Goal: Information Seeking & Learning: Find specific fact

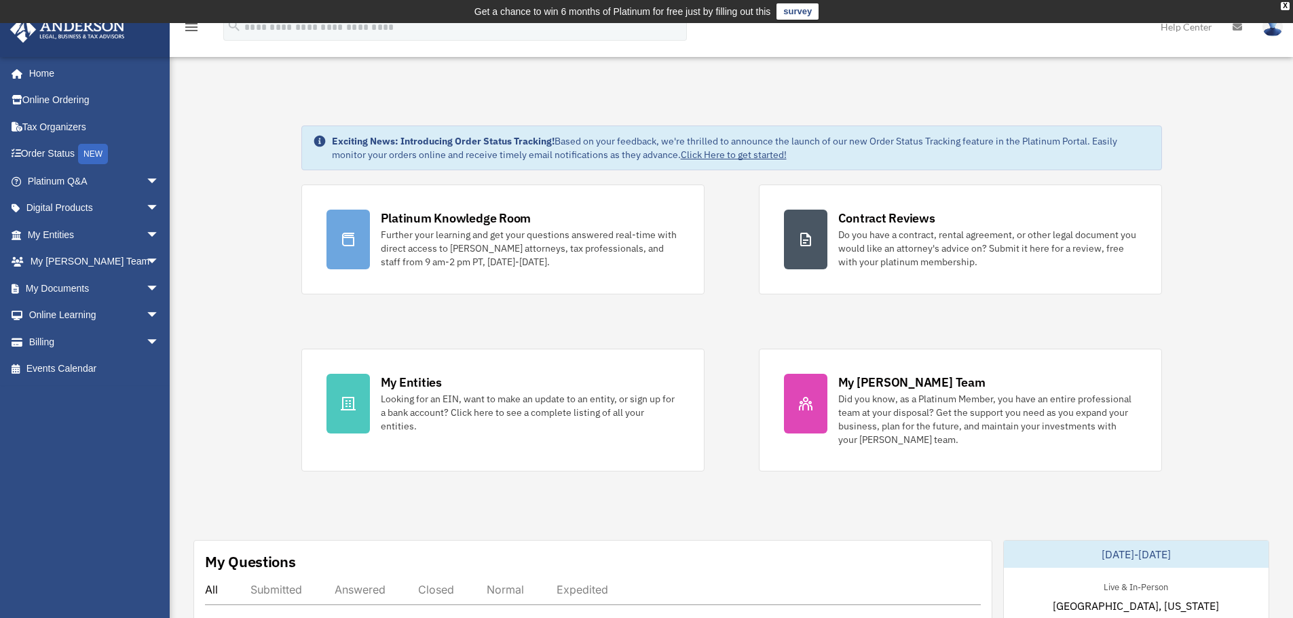
click at [102, 176] on link "Platinum Q&A arrow_drop_down" at bounding box center [95, 181] width 170 height 27
click at [150, 183] on span "arrow_drop_down" at bounding box center [159, 182] width 27 height 28
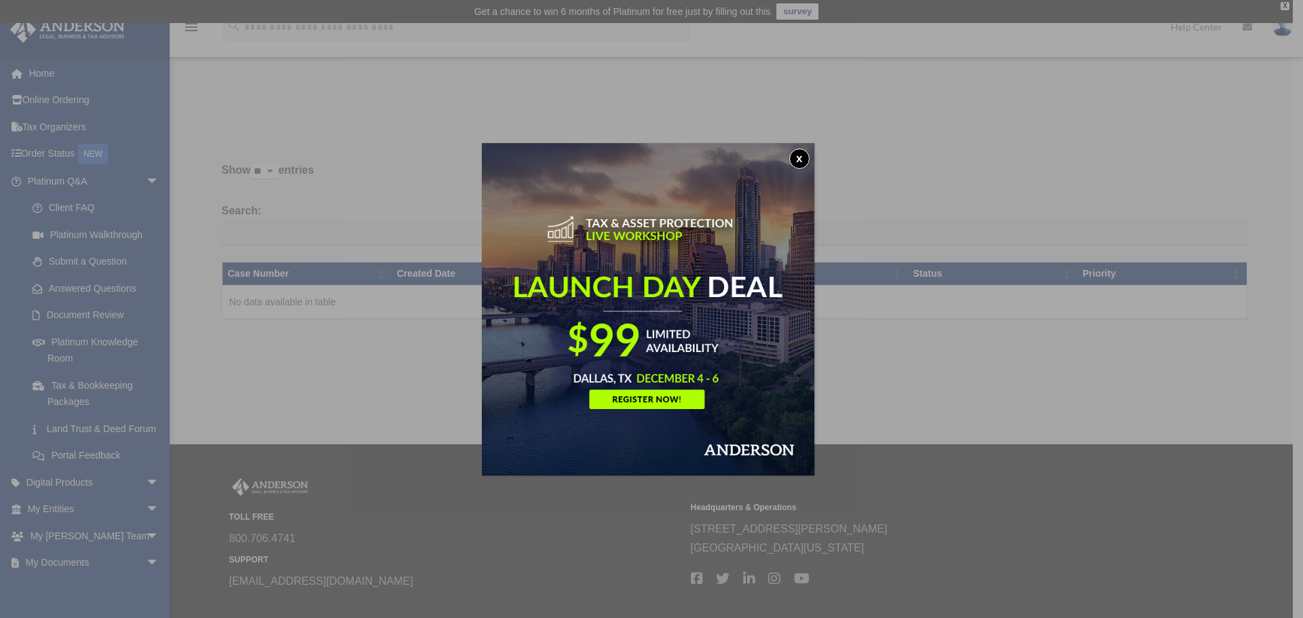
click at [801, 160] on button "x" at bounding box center [799, 159] width 20 height 20
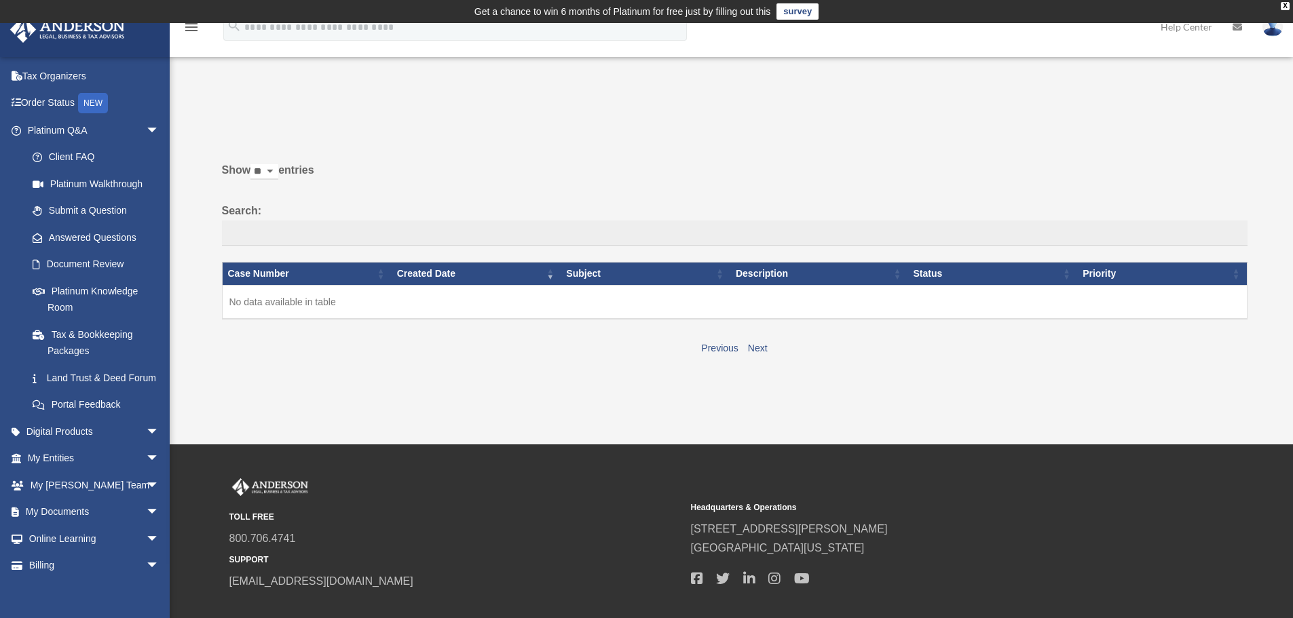
scroll to position [68, 0]
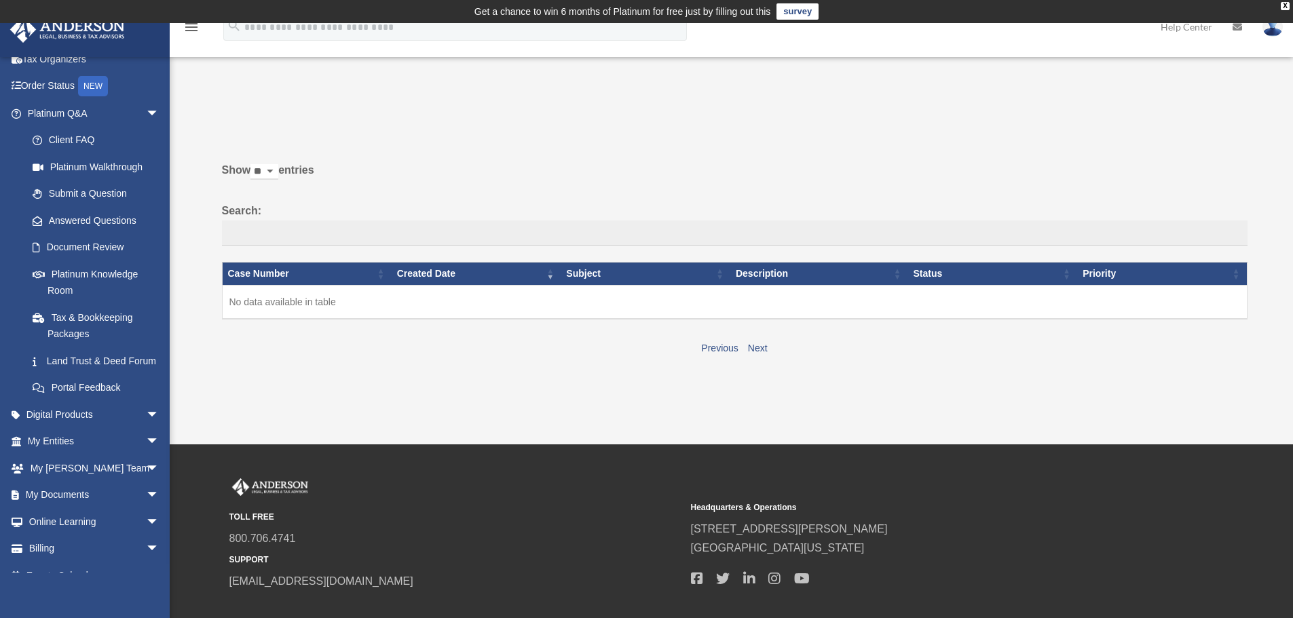
click at [146, 429] on span "arrow_drop_down" at bounding box center [159, 415] width 27 height 28
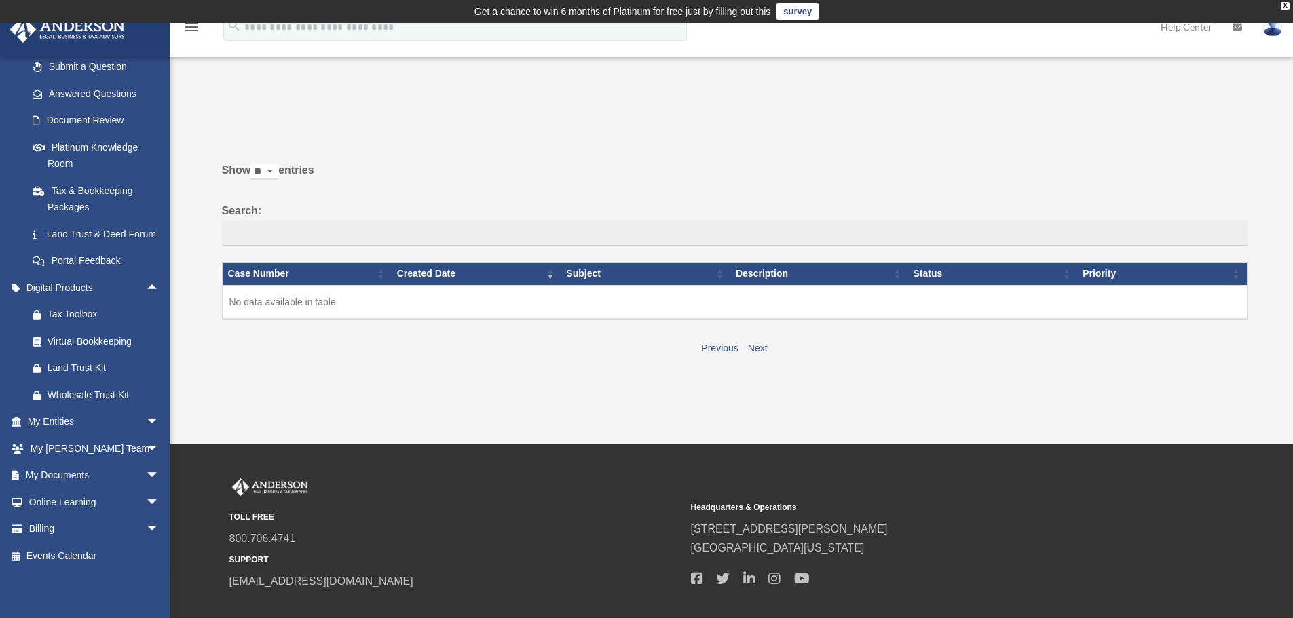
scroll to position [211, 0]
click at [146, 420] on span "arrow_drop_down" at bounding box center [159, 423] width 27 height 28
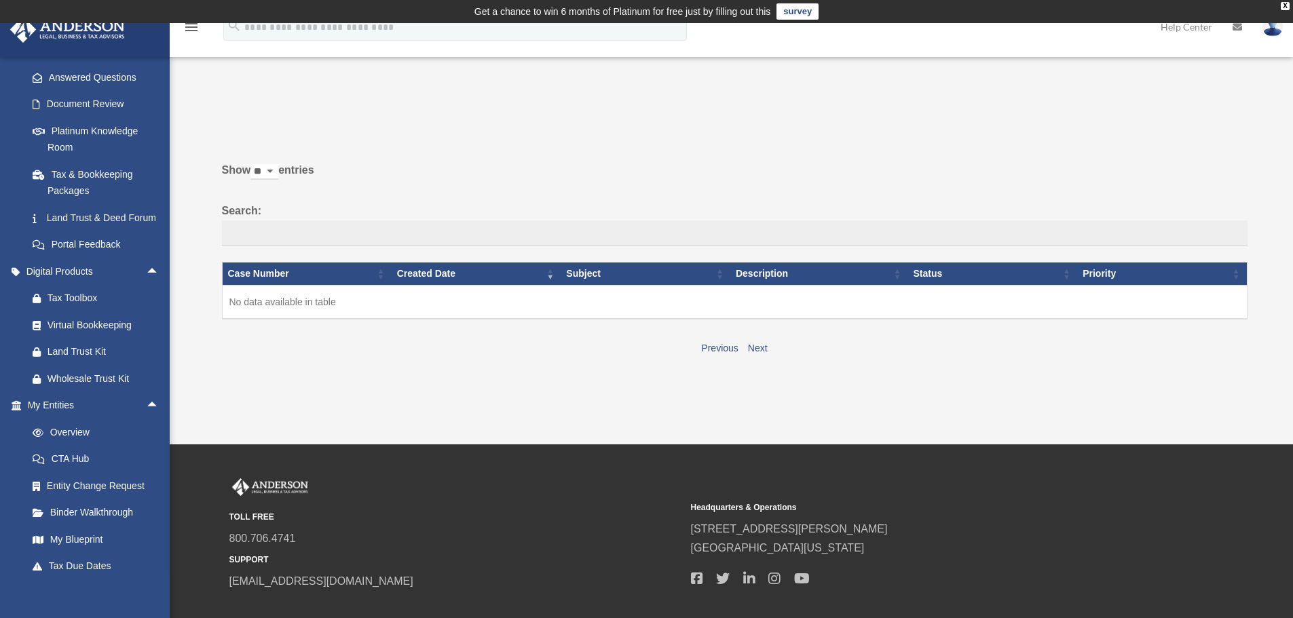
click at [146, 420] on span "arrow_drop_up" at bounding box center [159, 406] width 27 height 28
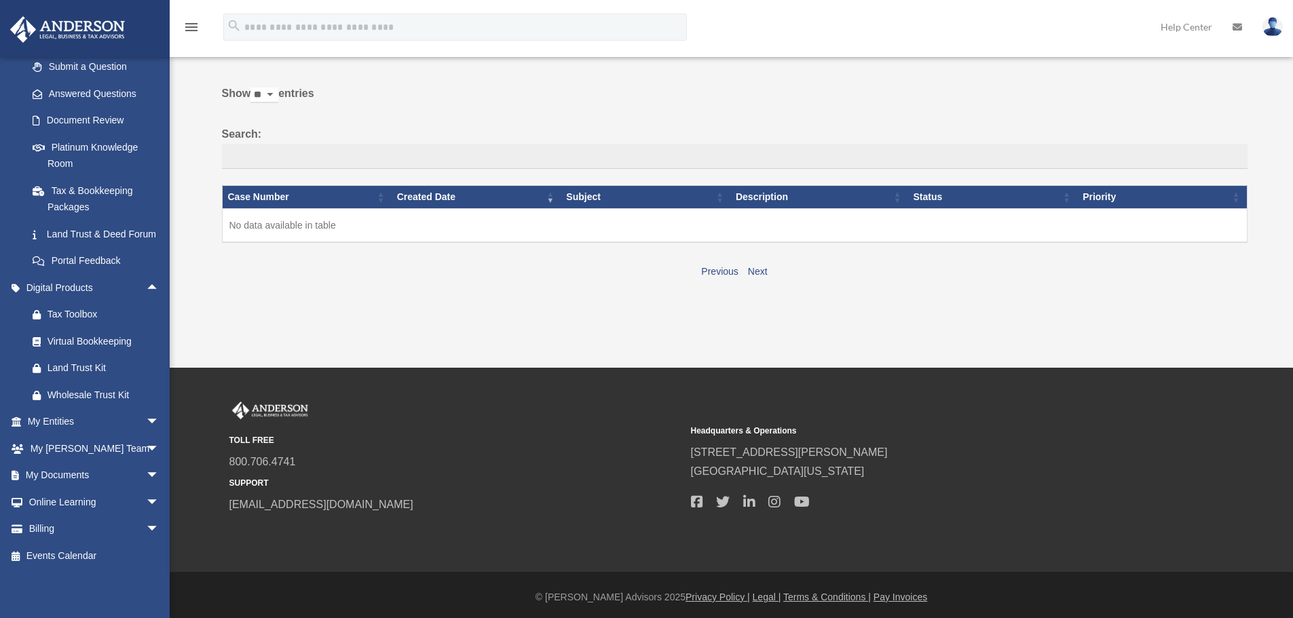
scroll to position [80, 0]
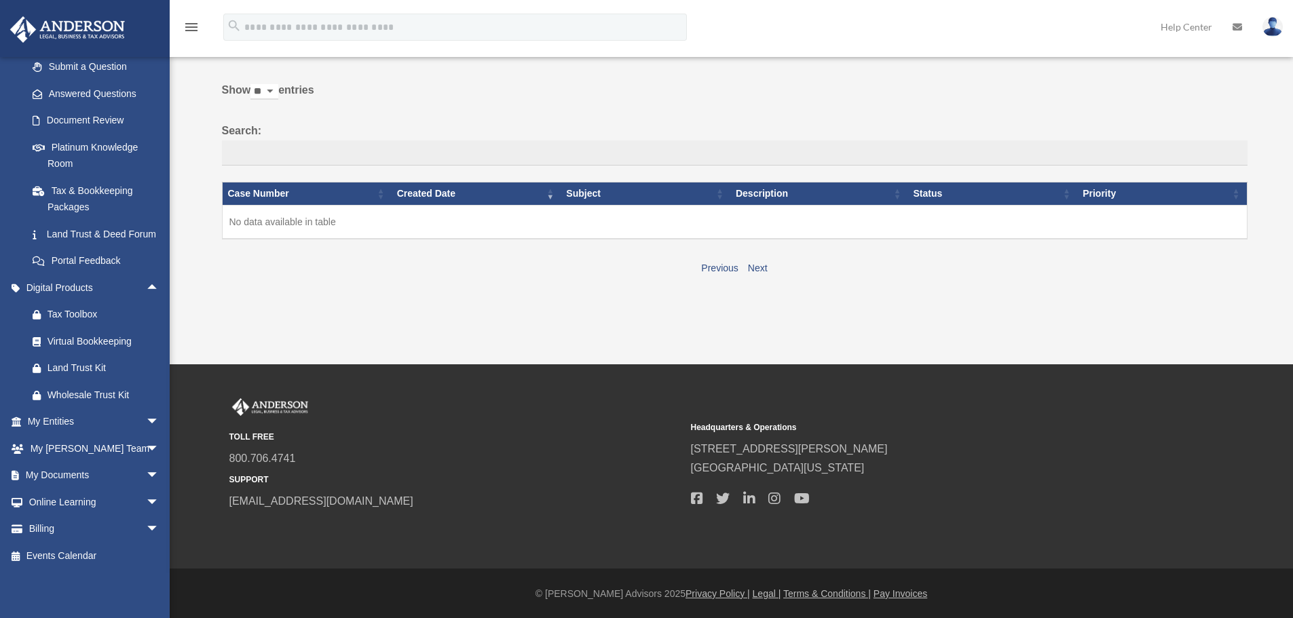
click at [146, 447] on span "arrow_drop_down" at bounding box center [159, 449] width 27 height 28
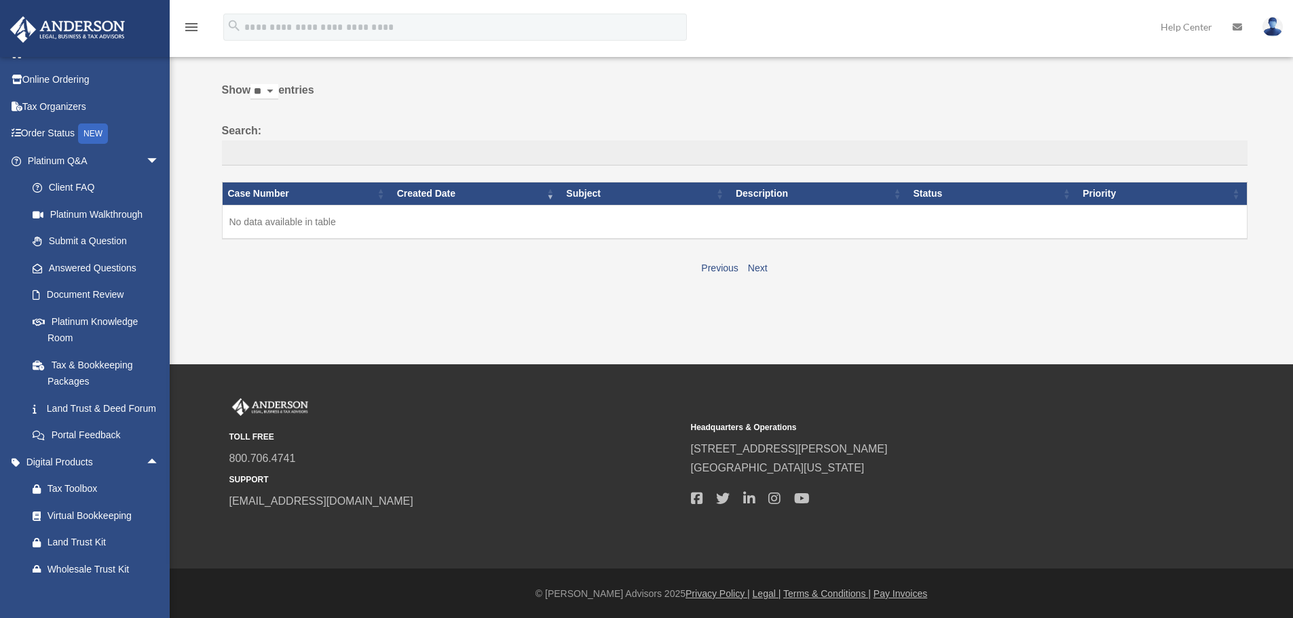
scroll to position [0, 0]
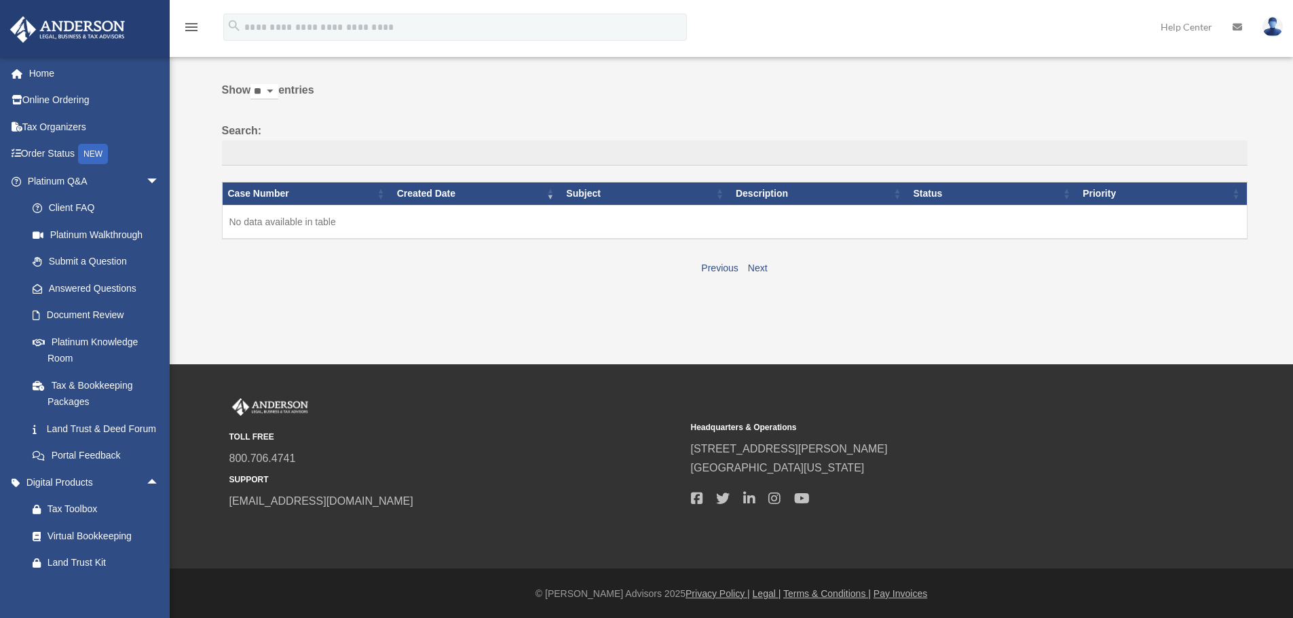
click at [71, 102] on link "Online Ordering" at bounding box center [95, 100] width 170 height 27
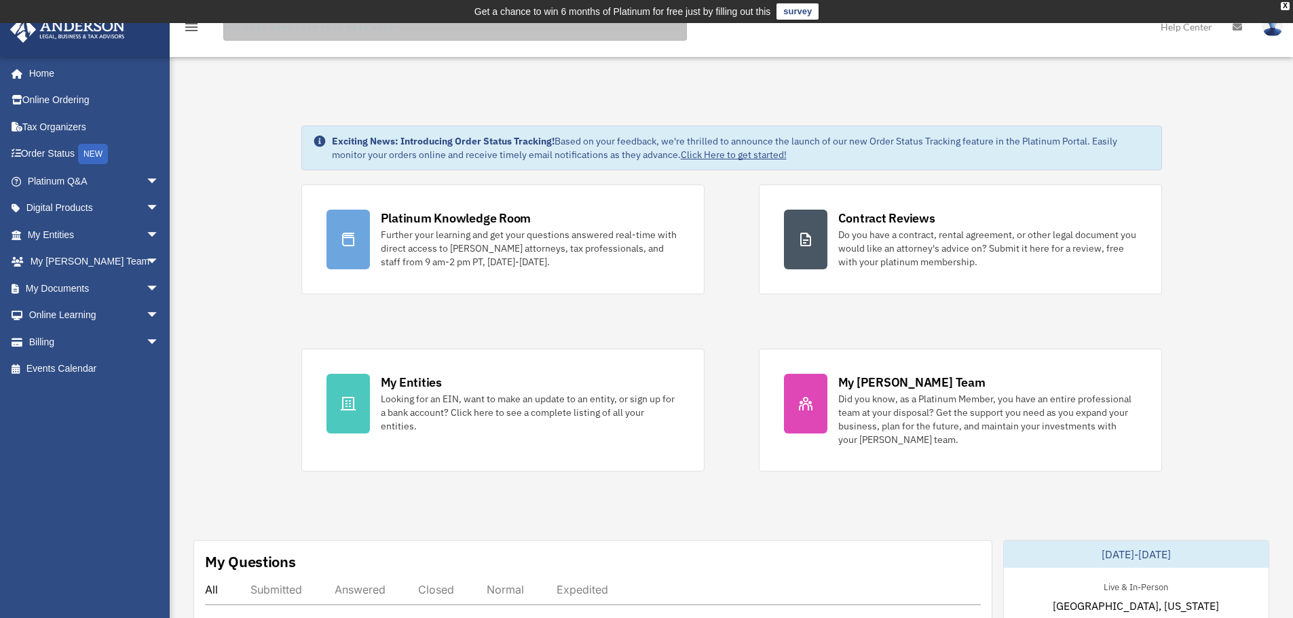
click at [282, 34] on input "search" at bounding box center [454, 27] width 463 height 27
type input "******"
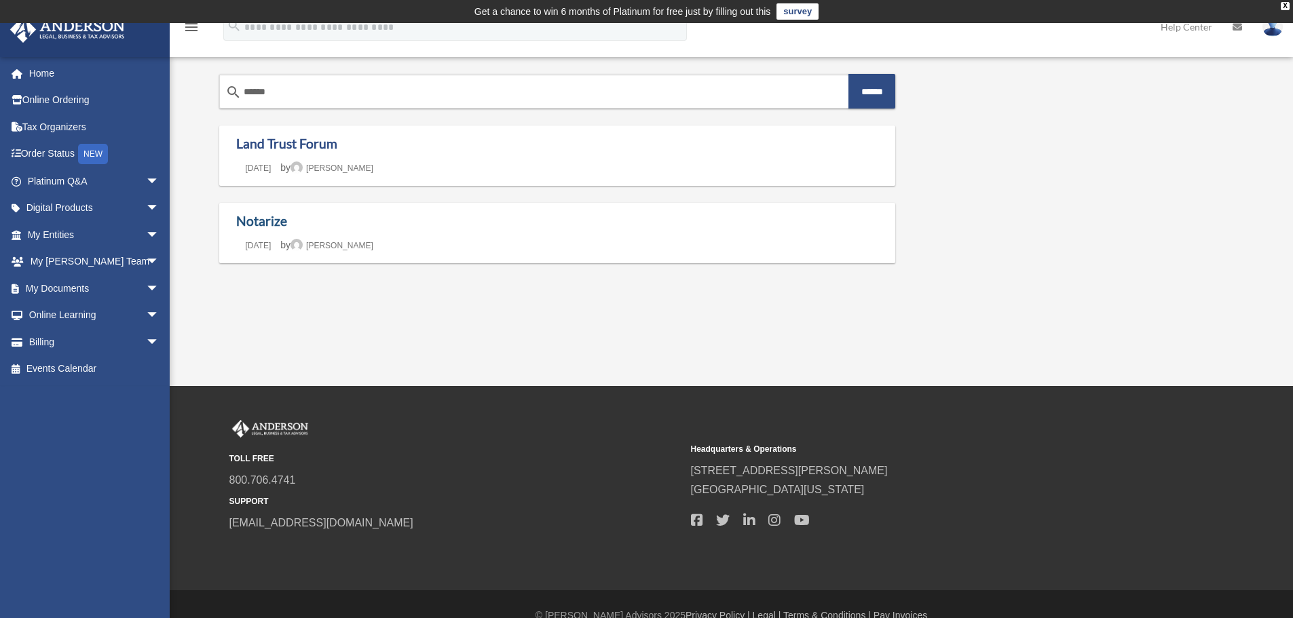
click at [264, 219] on link "Notarize" at bounding box center [261, 221] width 51 height 16
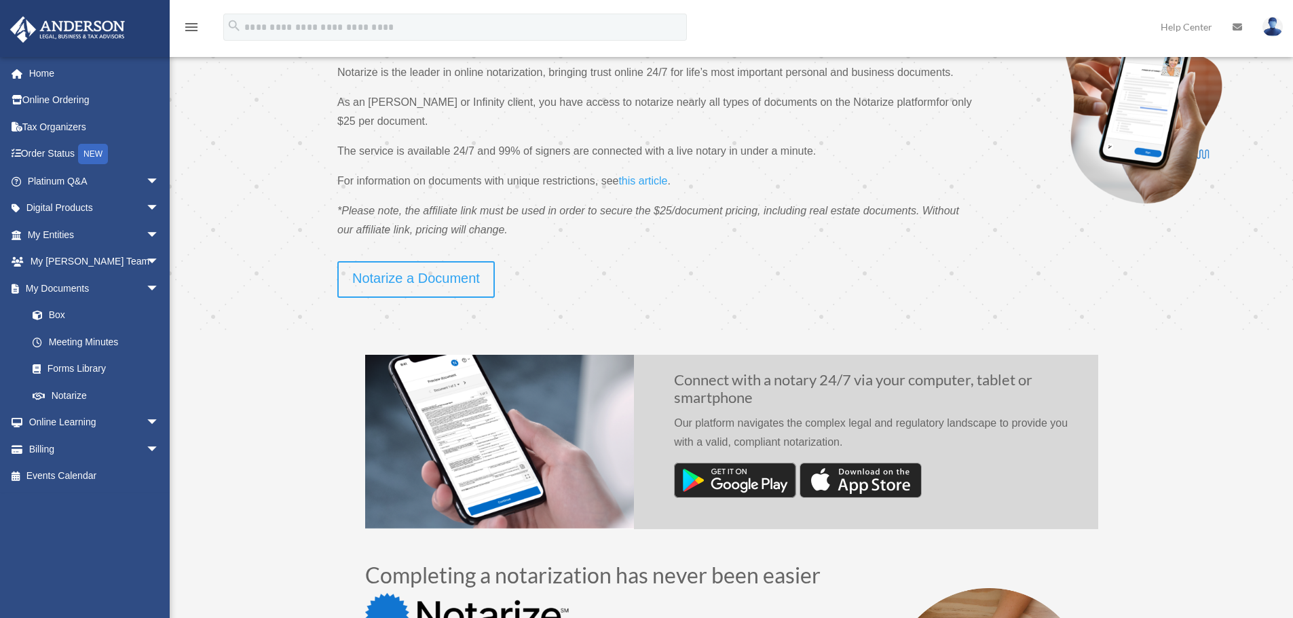
scroll to position [136, 0]
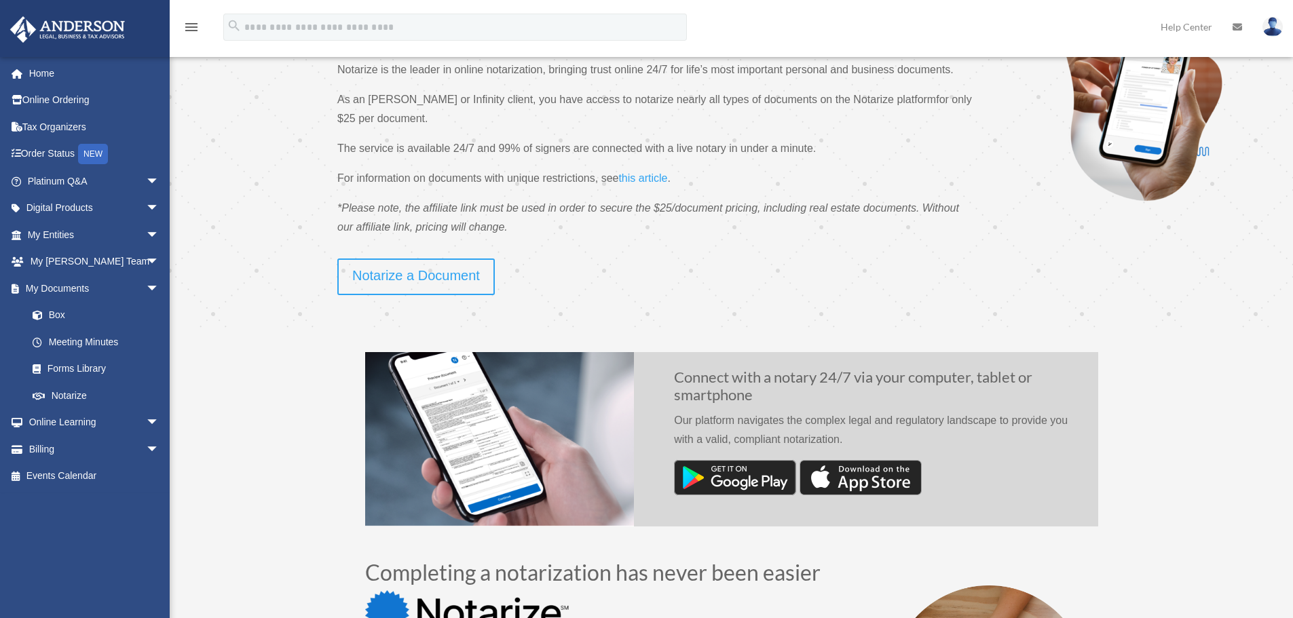
click at [423, 273] on link "Notarize a Document" at bounding box center [415, 277] width 157 height 37
click at [475, 274] on link "Notarize a Document" at bounding box center [415, 277] width 157 height 37
